Goal: Task Accomplishment & Management: Manage account settings

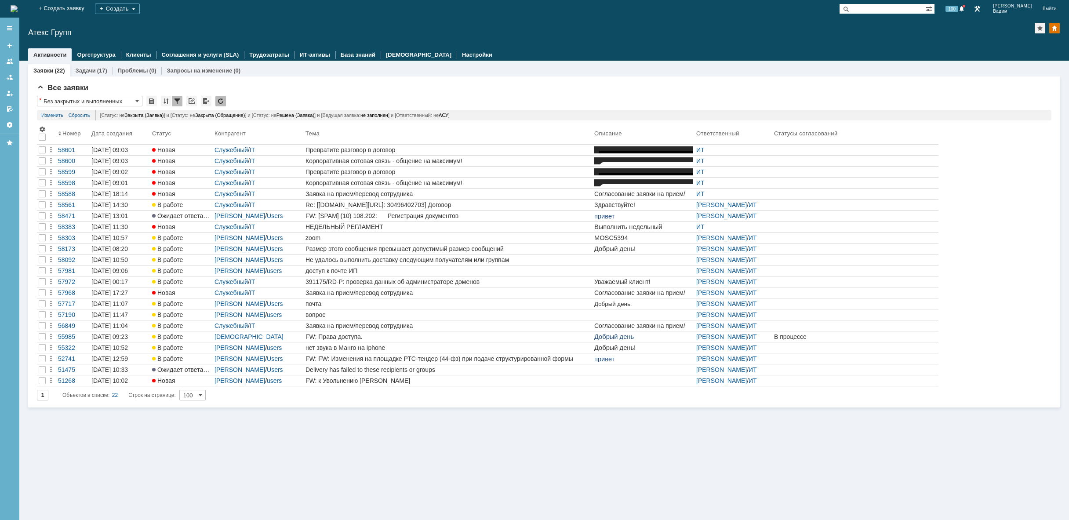
click at [306, 442] on div "Заявки (22) Задачи (17) Проблемы (0) Запросы на изменение (0) Все заявки * Без …" at bounding box center [543, 290] width 1049 height 459
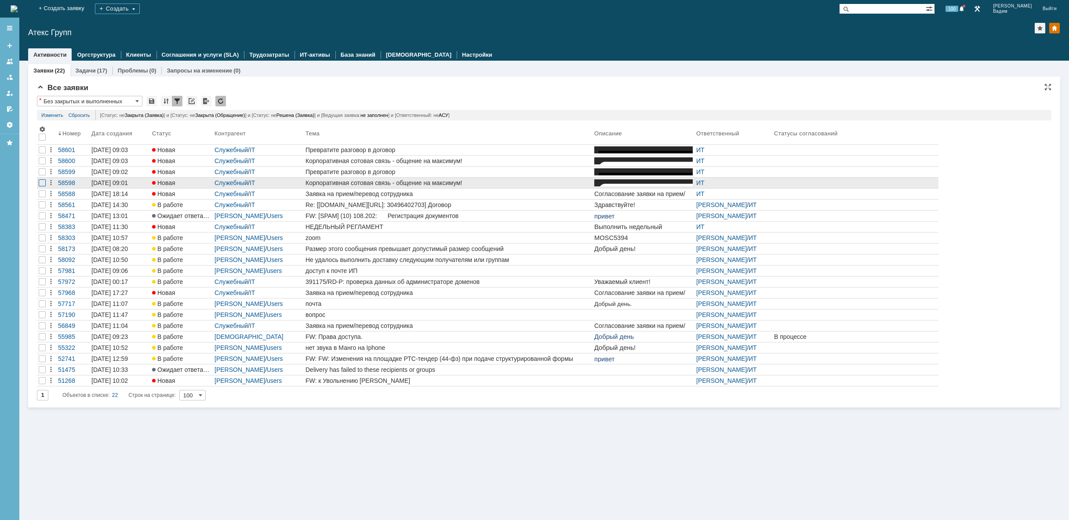
click at [42, 181] on div at bounding box center [42, 182] width 7 height 7
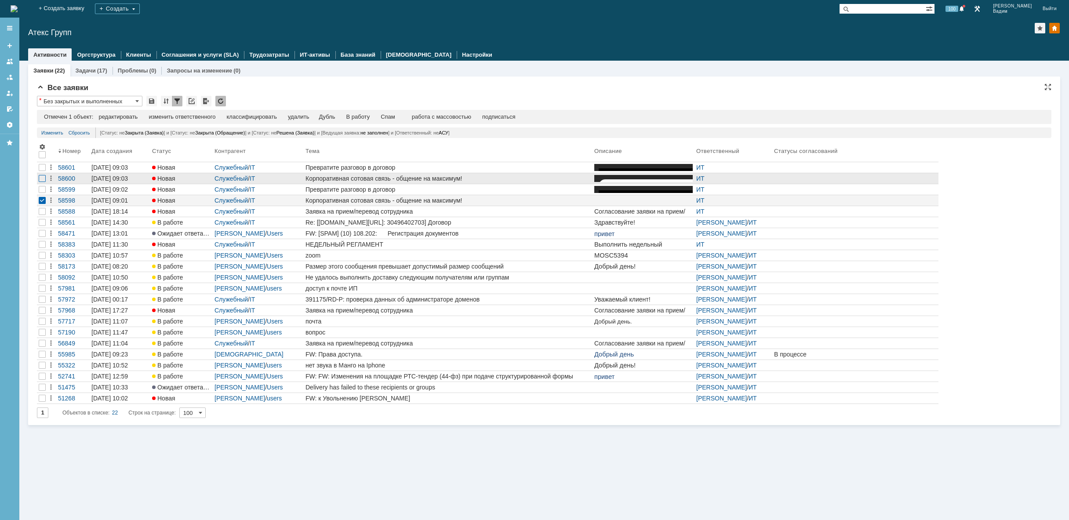
drag, startPoint x: 43, startPoint y: 189, endPoint x: 43, endPoint y: 181, distance: 8.0
click at [43, 188] on div at bounding box center [42, 189] width 7 height 7
click at [44, 180] on div at bounding box center [42, 178] width 7 height 7
click at [43, 170] on div at bounding box center [42, 167] width 7 height 7
click at [283, 117] on div "удалить" at bounding box center [279, 116] width 21 height 7
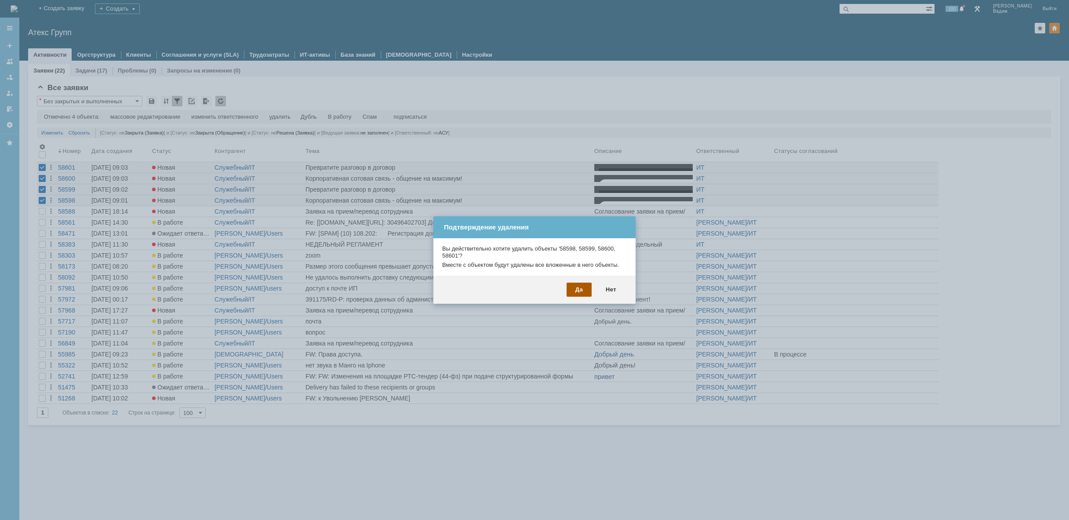
click at [581, 290] on div "Да" at bounding box center [578, 290] width 25 height 14
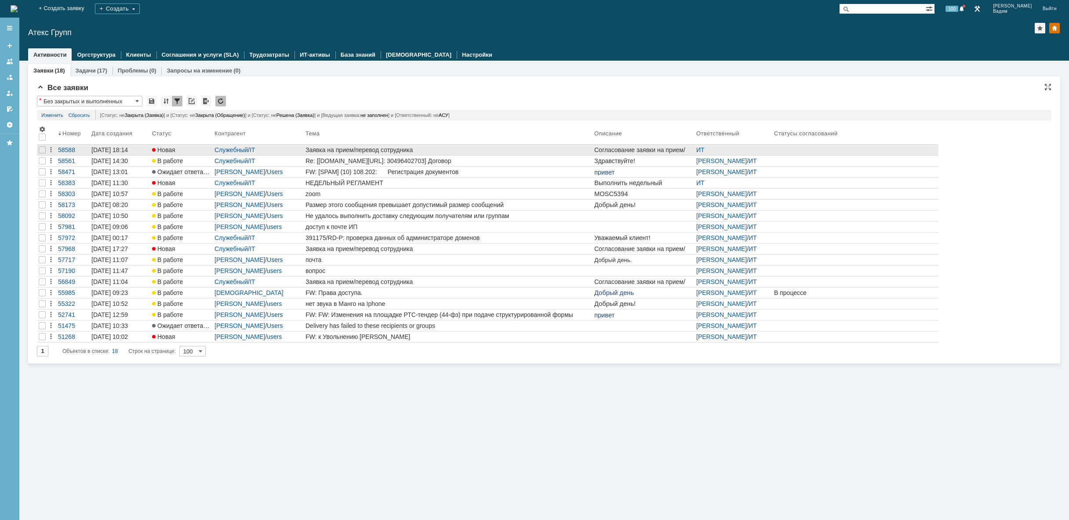
click at [556, 152] on div "Заявка на прием/перевод сотрудника" at bounding box center [447, 149] width 285 height 7
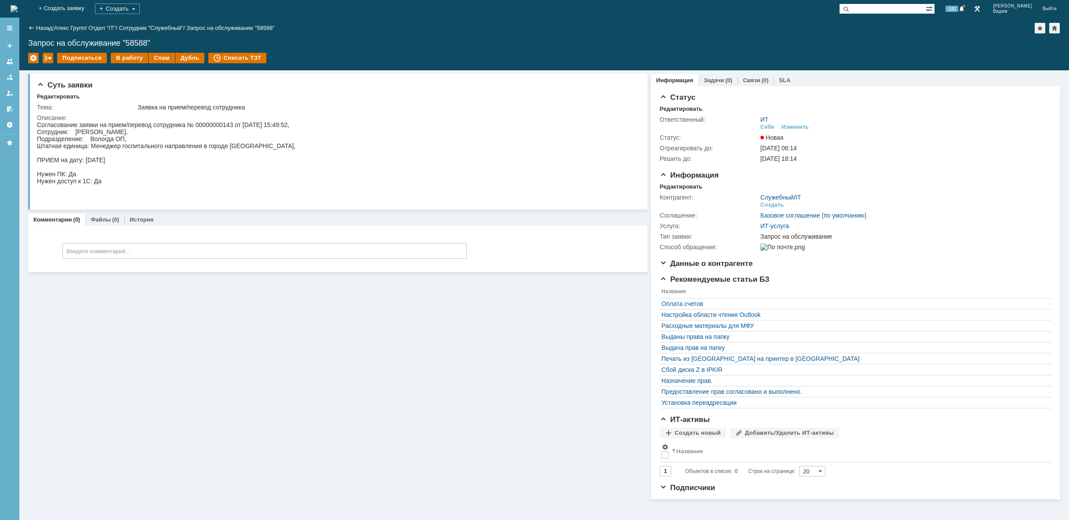
click at [330, 380] on div "Суть заявки Редактировать Тема: Заявка на прием/перевод сотрудника Описание: Ко…" at bounding box center [337, 284] width 619 height 429
click at [336, 300] on div "Суть заявки Редактировать Тема: Заявка на прием/перевод сотрудника Описание: Ко…" at bounding box center [337, 284] width 619 height 429
